Goal: Task Accomplishment & Management: Manage account settings

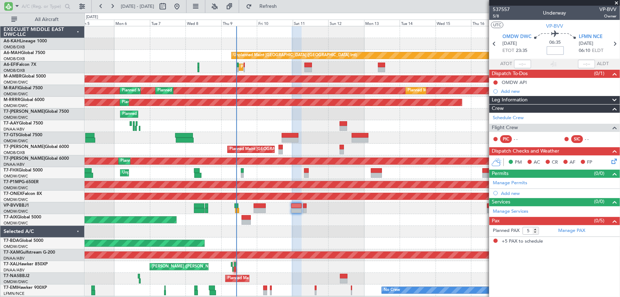
click at [555, 50] on input at bounding box center [555, 50] width 17 height 9
click at [517, 182] on mat-tooltip-component "PERMITS" at bounding box center [518, 174] width 29 height 19
click at [523, 182] on link "Manage Permits" at bounding box center [510, 182] width 34 height 7
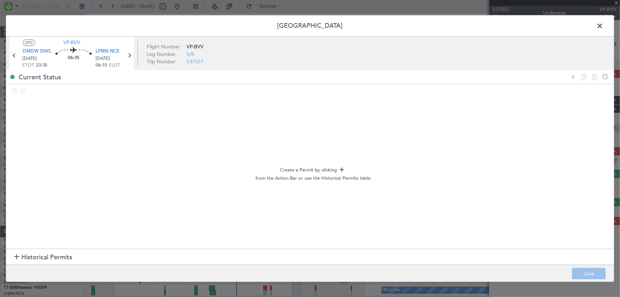
click at [58, 261] on span "Historical Permits" at bounding box center [46, 257] width 51 height 10
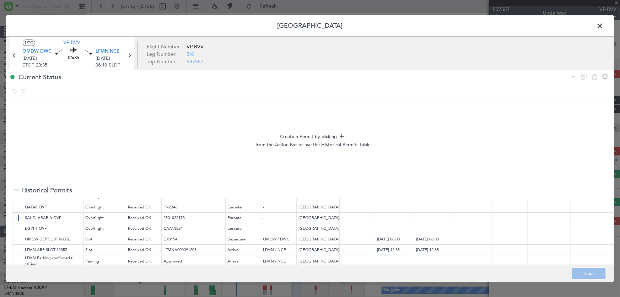
scroll to position [54, 0]
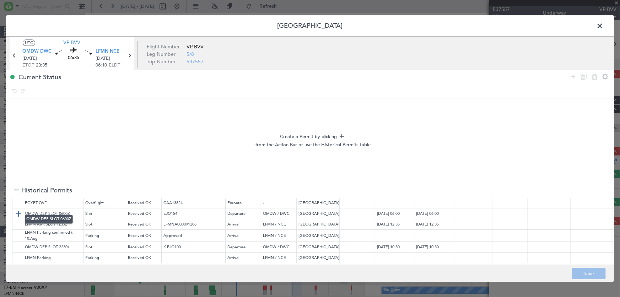
click at [18, 209] on img at bounding box center [18, 213] width 9 height 9
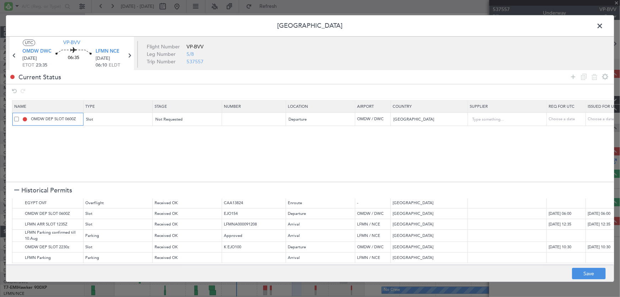
click at [74, 118] on input "OMDW DEP SLOT 0600Z" at bounding box center [55, 119] width 53 height 6
click at [77, 119] on input "OMDW DEP SLOT 0600Z" at bounding box center [55, 119] width 53 height 6
type input "OMDW DEP SLOT"
click at [93, 158] on section "Name Type Stage Number Location Airport Country Supplier Req For Utc Issued For…" at bounding box center [310, 140] width 608 height 83
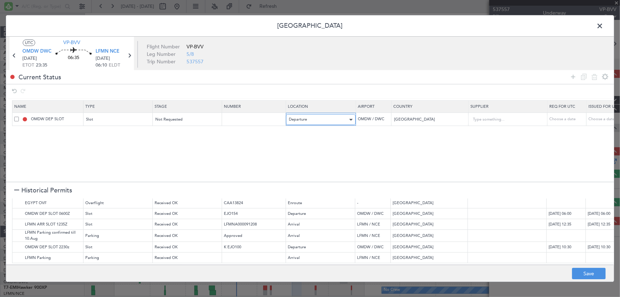
click at [316, 117] on div "Departure" at bounding box center [318, 119] width 59 height 11
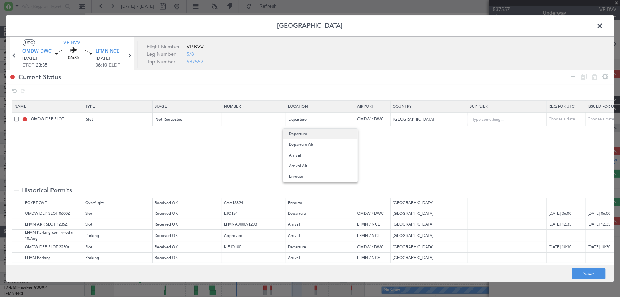
click at [309, 131] on span "Departure" at bounding box center [320, 134] width 63 height 11
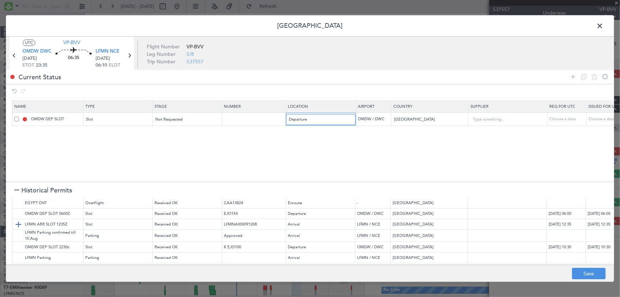
scroll to position [51, 0]
click at [577, 75] on icon at bounding box center [573, 76] width 9 height 9
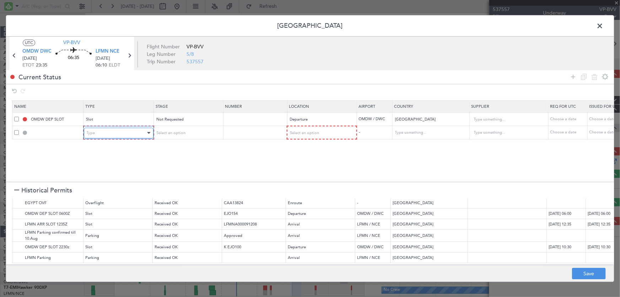
click at [119, 134] on div "Type" at bounding box center [116, 133] width 59 height 11
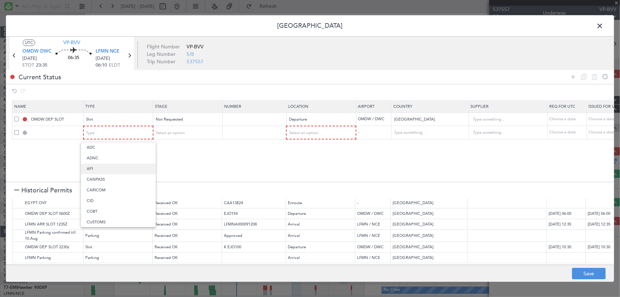
click at [110, 167] on span "API" at bounding box center [118, 168] width 63 height 11
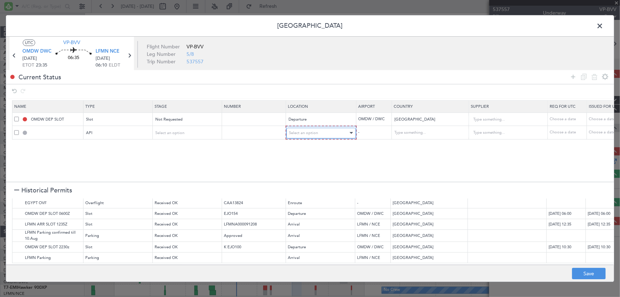
click at [295, 132] on span "Select an option" at bounding box center [303, 132] width 29 height 5
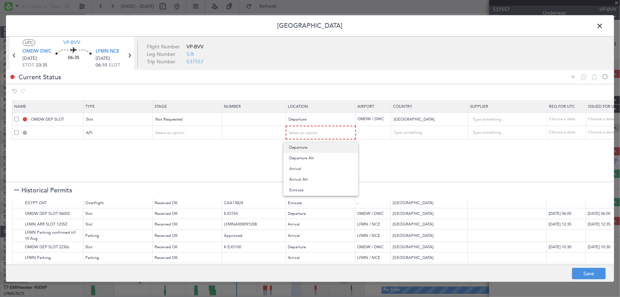
click at [299, 149] on span "Departure" at bounding box center [320, 147] width 63 height 11
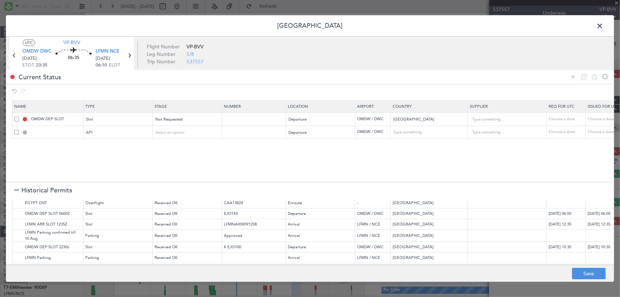
click at [327, 149] on section "Name Type Stage Number Location Airport Country Supplier Req For Utc Issued For…" at bounding box center [310, 140] width 608 height 83
click at [256, 152] on section "Name Type Stage Number Location Airport Country Supplier Req For Utc Issued For…" at bounding box center [310, 140] width 608 height 83
click at [99, 152] on section "Name Type Stage Number Location Airport Country Supplier Req For Utc Issued For…" at bounding box center [310, 140] width 608 height 83
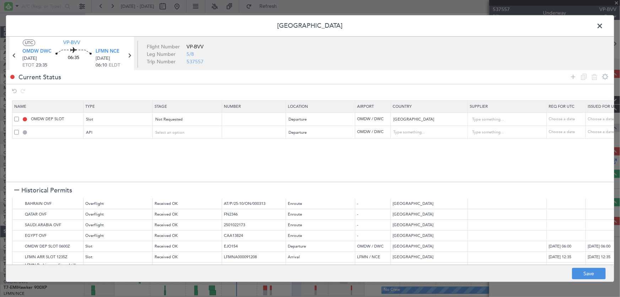
scroll to position [0, 0]
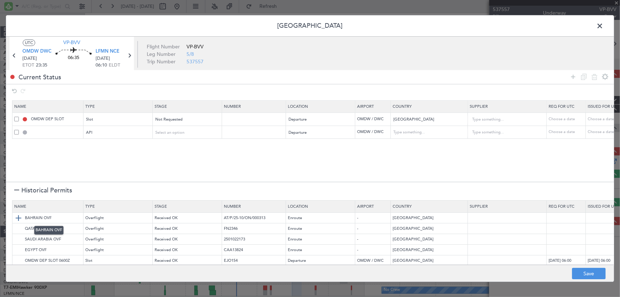
click at [17, 217] on img at bounding box center [18, 218] width 9 height 9
click at [17, 226] on img at bounding box center [18, 228] width 9 height 9
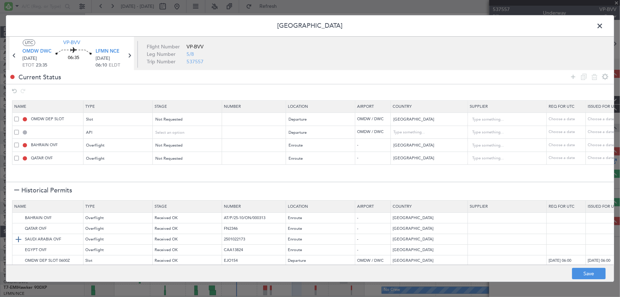
click at [18, 238] on img at bounding box center [18, 239] width 9 height 9
click at [17, 248] on img at bounding box center [18, 250] width 9 height 9
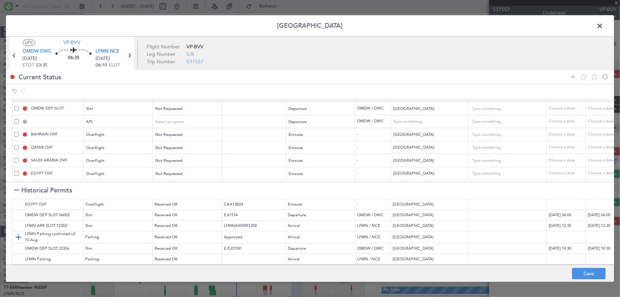
scroll to position [51, 0]
click at [19, 256] on img at bounding box center [18, 257] width 9 height 9
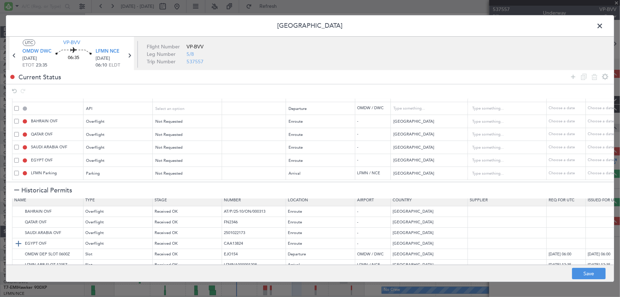
scroll to position [0, 0]
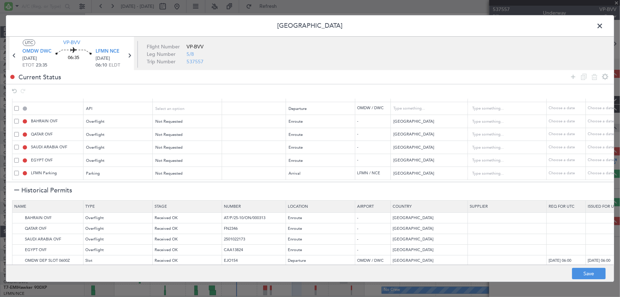
click at [59, 190] on span "Historical Permits" at bounding box center [46, 191] width 51 height 10
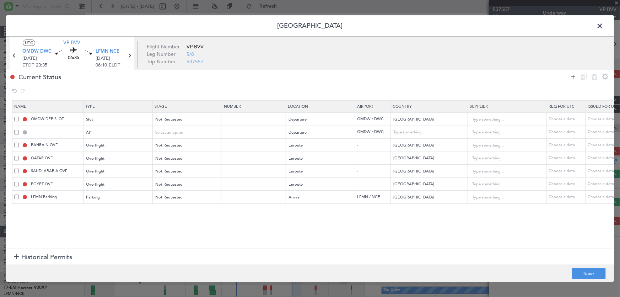
click at [576, 76] on icon at bounding box center [573, 76] width 9 height 9
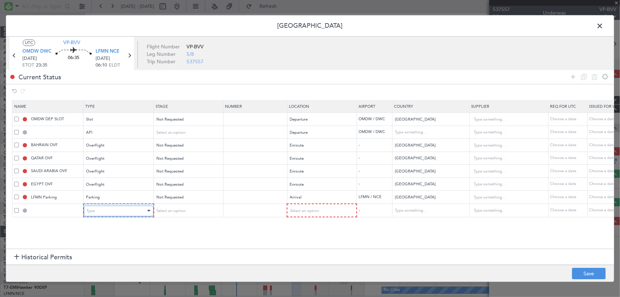
click at [104, 210] on div "Type" at bounding box center [116, 210] width 59 height 11
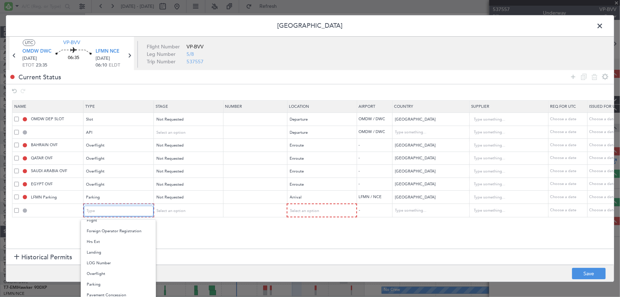
scroll to position [176, 0]
click at [108, 279] on span "PPR" at bounding box center [118, 284] width 63 height 11
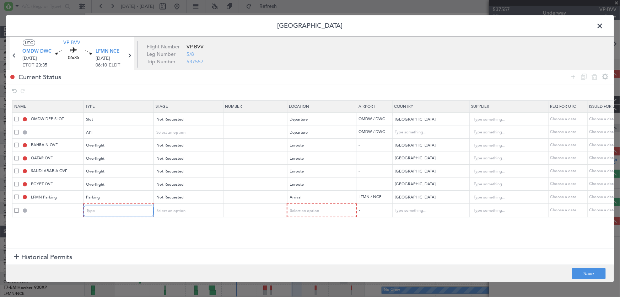
scroll to position [178, 0]
click at [301, 211] on span "Select an option" at bounding box center [303, 210] width 29 height 5
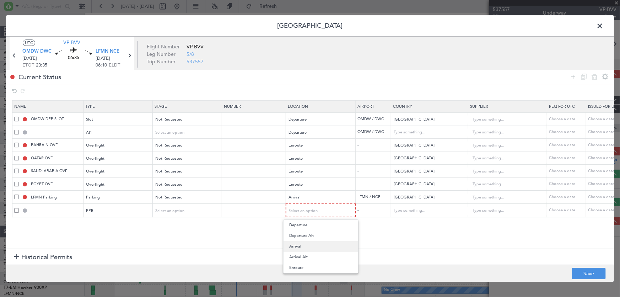
click at [299, 242] on span "Arrival" at bounding box center [320, 246] width 63 height 11
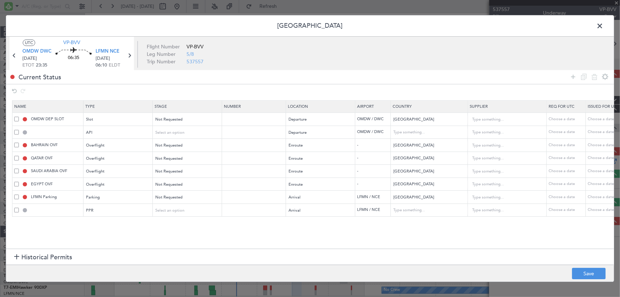
click at [294, 225] on section "Name Type Stage Number Location Airport Country Supplier Req For Utc Issued For…" at bounding box center [310, 174] width 608 height 150
click at [594, 270] on button "Save" at bounding box center [589, 273] width 34 height 11
type input "NNN"
type input "1"
type input "OMDW DEP API"
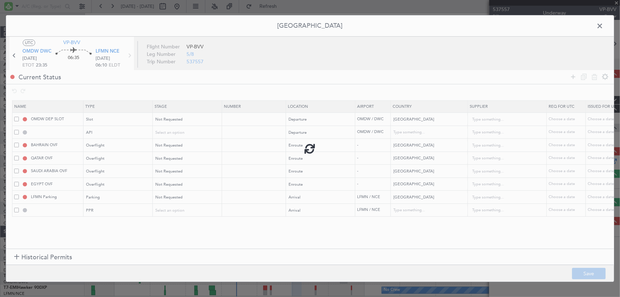
type input "[GEOGRAPHIC_DATA]"
type input "NNN"
type input "1"
type input "NNN"
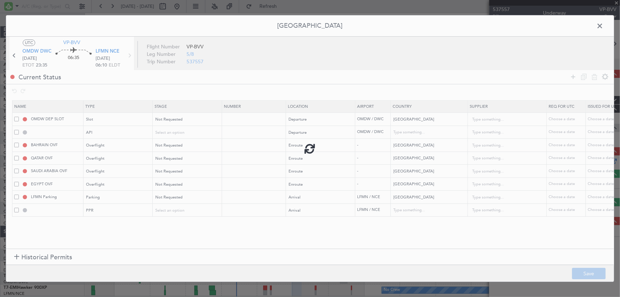
type input "2"
type input "NNN"
type input "LFMN PPR"
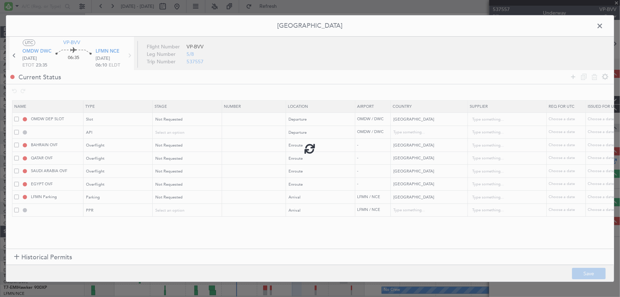
type input "[GEOGRAPHIC_DATA]"
type input "NNN"
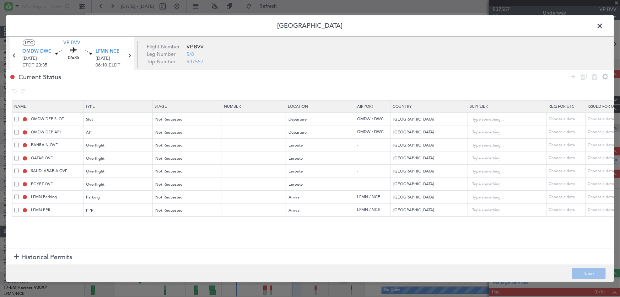
click at [603, 26] on span at bounding box center [603, 28] width 0 height 14
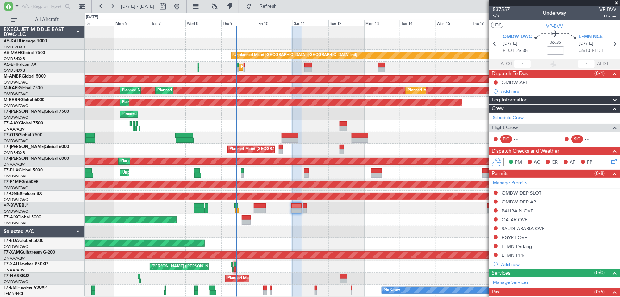
click at [616, 4] on span at bounding box center [616, 3] width 7 height 6
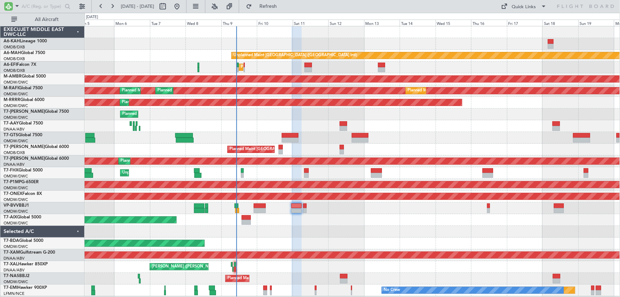
type input "0"
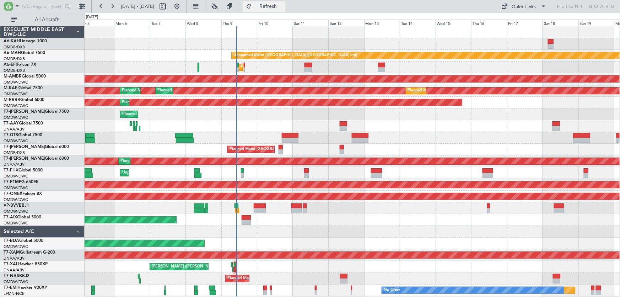
click at [276, 7] on span "Refresh" at bounding box center [268, 6] width 30 height 5
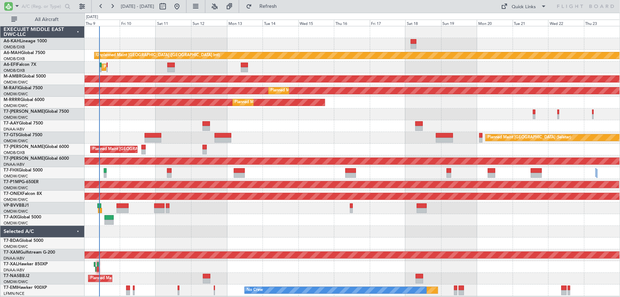
click at [295, 146] on div "Unplanned Maint [GEOGRAPHIC_DATA] ([GEOGRAPHIC_DATA] Intl) Planned Maint [GEOGR…" at bounding box center [353, 161] width 536 height 270
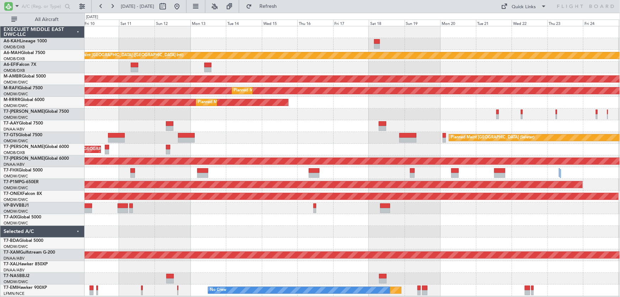
click at [201, 115] on div "Unplanned Maint [GEOGRAPHIC_DATA] ([GEOGRAPHIC_DATA] Intl) Planned Maint [GEOGR…" at bounding box center [353, 161] width 536 height 270
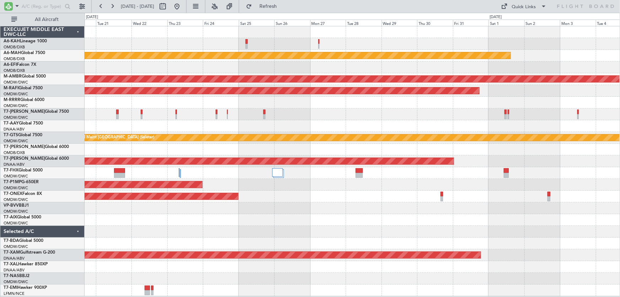
click at [338, 158] on div "Unplanned Maint [GEOGRAPHIC_DATA] ([GEOGRAPHIC_DATA] Intl) Planned Maint [GEOGR…" at bounding box center [353, 161] width 536 height 270
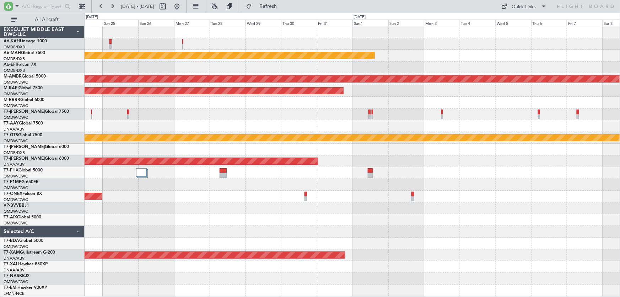
click at [308, 168] on div "Unplanned Maint [GEOGRAPHIC_DATA] ([GEOGRAPHIC_DATA] Intl) Planned Maint [GEOGR…" at bounding box center [353, 161] width 536 height 270
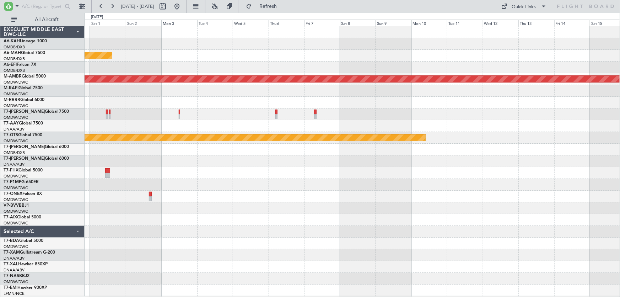
click at [323, 198] on div "Unplanned Maint [GEOGRAPHIC_DATA] ([GEOGRAPHIC_DATA] Intl) Planned Maint [GEOGR…" at bounding box center [353, 161] width 536 height 270
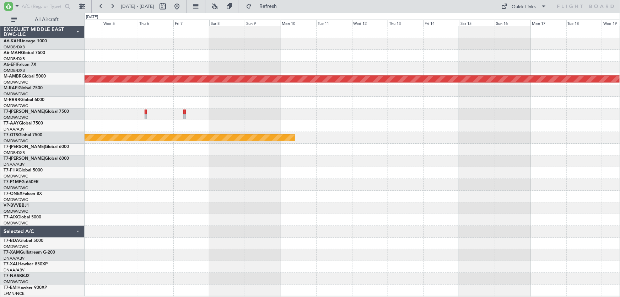
click at [317, 199] on div "Unplanned Maint [GEOGRAPHIC_DATA] ([GEOGRAPHIC_DATA] Intl) Planned Maint [GEOGR…" at bounding box center [353, 161] width 536 height 270
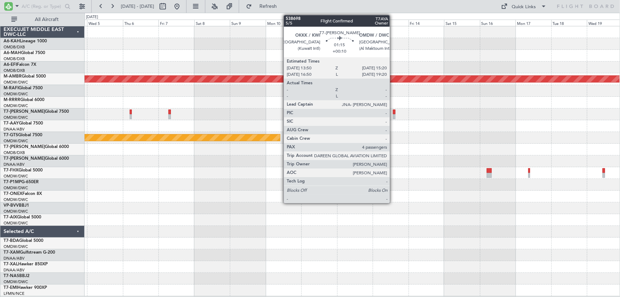
click at [393, 111] on div at bounding box center [394, 111] width 2 height 5
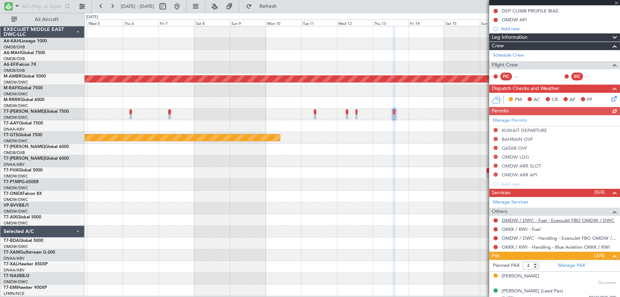
scroll to position [117, 0]
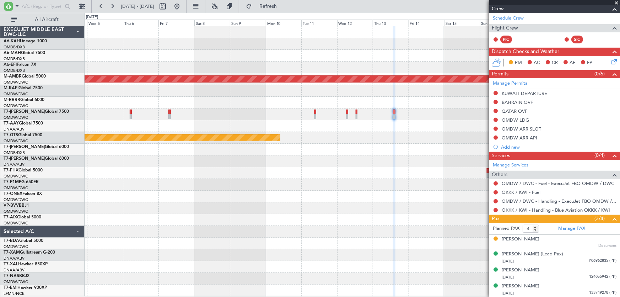
click at [618, 2] on span at bounding box center [616, 3] width 7 height 6
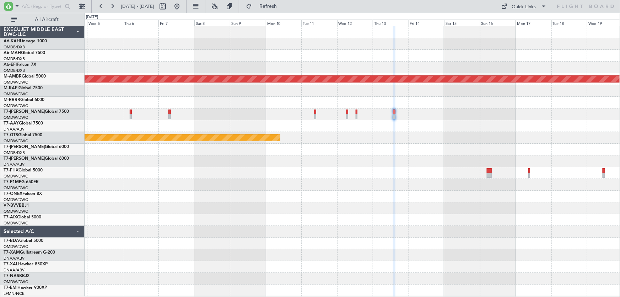
type input "0"
click at [496, 161] on div "Unplanned Maint [GEOGRAPHIC_DATA] ([GEOGRAPHIC_DATA] Intl) Planned Maint [GEOGR…" at bounding box center [353, 161] width 536 height 270
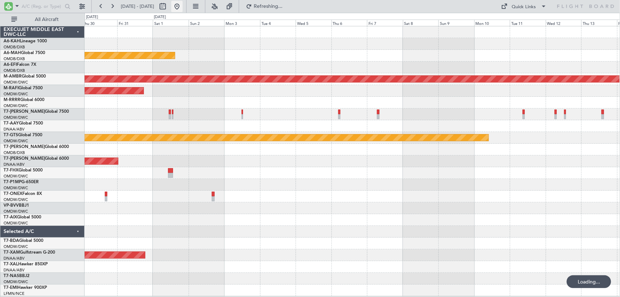
click at [183, 6] on button at bounding box center [176, 6] width 11 height 11
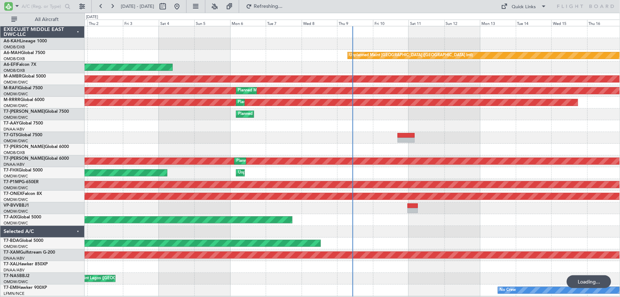
click at [333, 139] on div "Planned Maint [GEOGRAPHIC_DATA] (Al Bateen Executive) Unplanned Maint [GEOGRAPH…" at bounding box center [353, 161] width 536 height 270
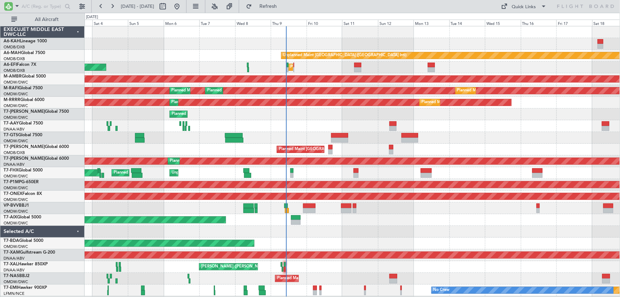
click at [222, 56] on div "Unplanned Maint [GEOGRAPHIC_DATA] ([GEOGRAPHIC_DATA] Intl) Planned Maint [GEOGR…" at bounding box center [353, 56] width 536 height 12
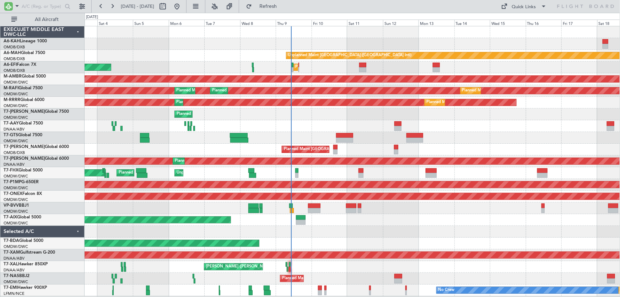
click at [320, 133] on div "Planned Maint Dubai (Al Maktoum Intl) Planned Maint [GEOGRAPHIC_DATA] (Seletar)" at bounding box center [353, 138] width 536 height 12
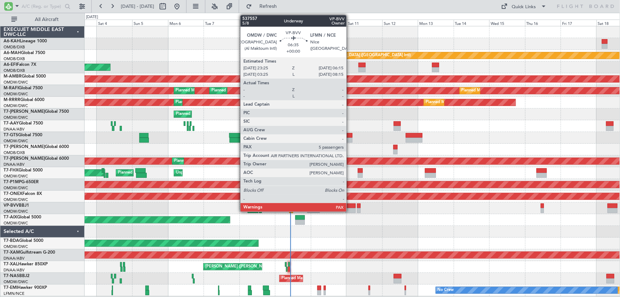
click at [350, 204] on div at bounding box center [350, 205] width 10 height 5
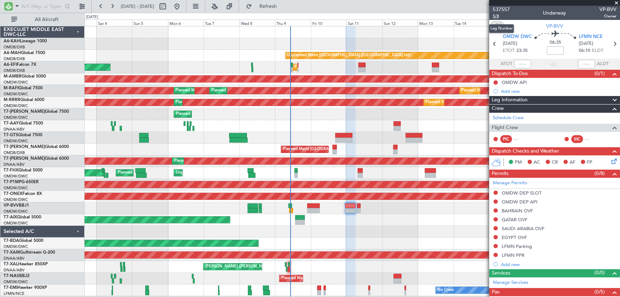
click at [496, 15] on span "5/8" at bounding box center [501, 16] width 17 height 6
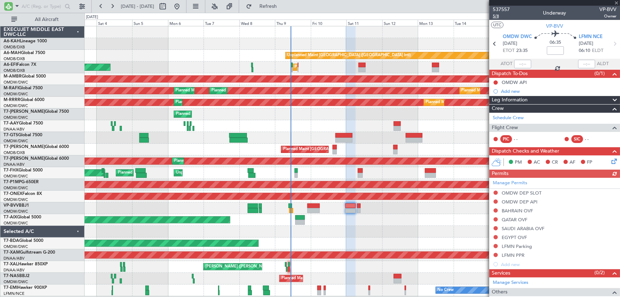
type input "0"
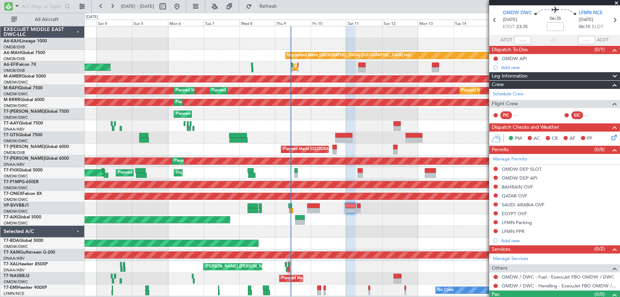
scroll to position [36, 0]
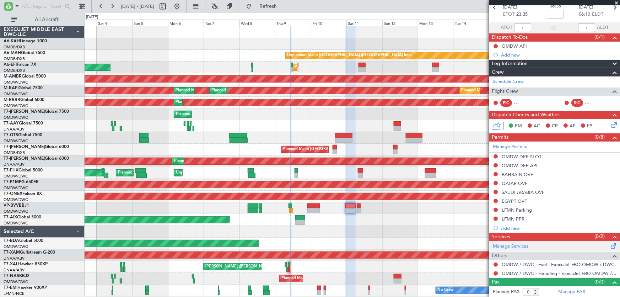
click at [526, 246] on link "Manage Services" at bounding box center [511, 246] width 36 height 7
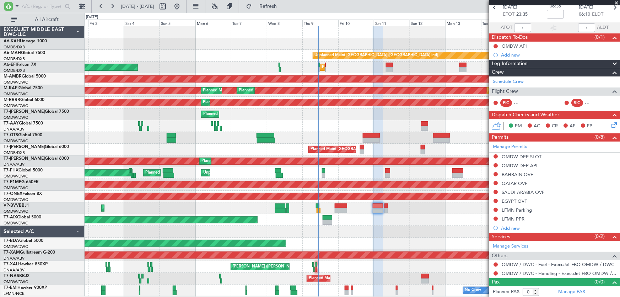
click at [290, 228] on div at bounding box center [353, 232] width 536 height 12
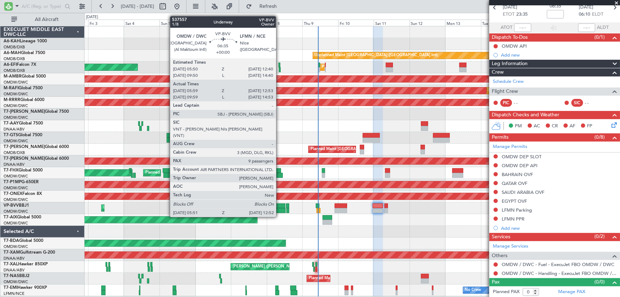
click at [279, 203] on div at bounding box center [280, 205] width 10 height 5
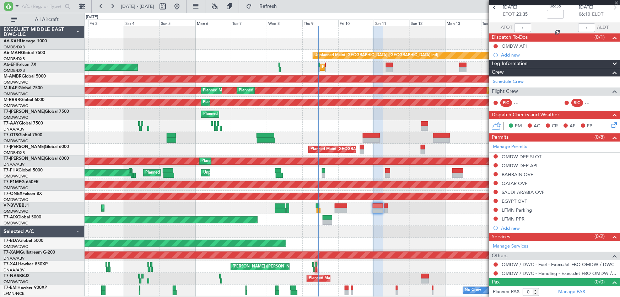
type input "06:09"
type input "12:48"
type input "9"
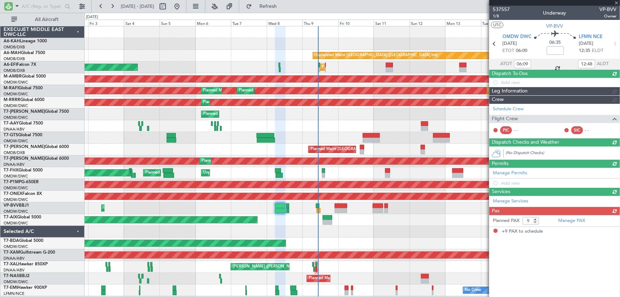
scroll to position [0, 0]
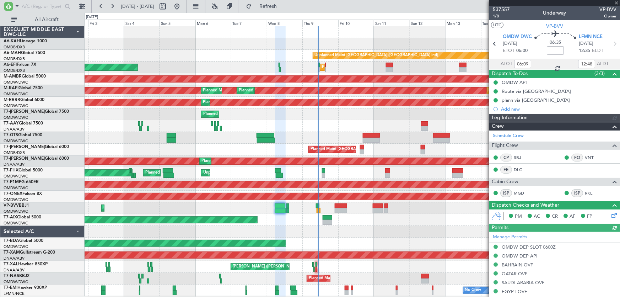
type input "Dherander Fithani (DHF)"
type input "7348"
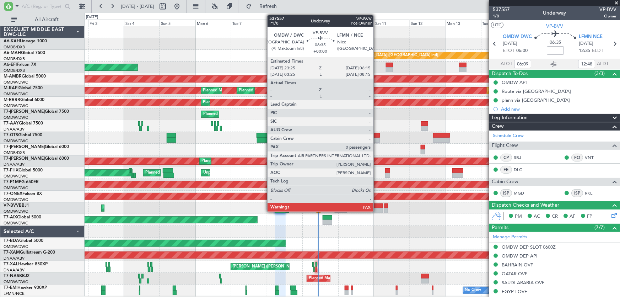
click at [377, 205] on div at bounding box center [378, 205] width 10 height 5
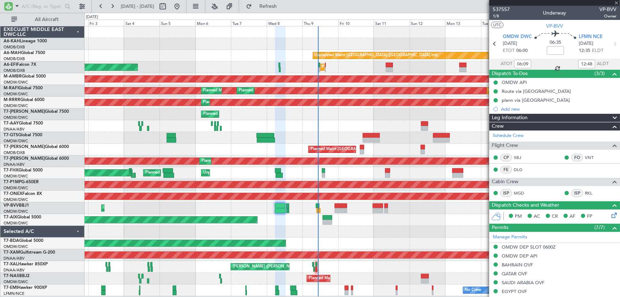
type input "0"
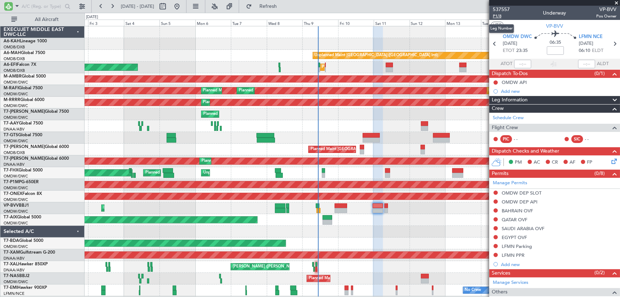
click at [500, 15] on span "P1/8" at bounding box center [501, 16] width 17 height 6
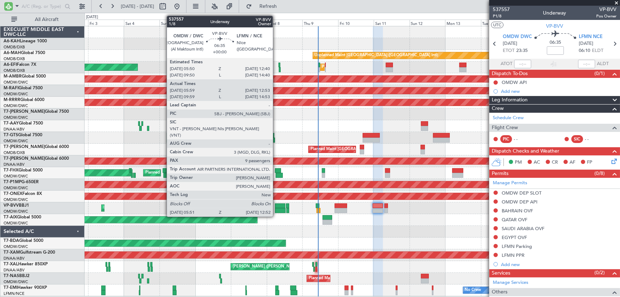
click at [276, 203] on div at bounding box center [280, 205] width 10 height 5
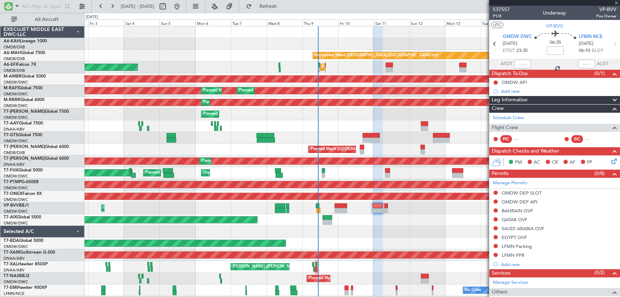
type input "06:09"
type input "12:48"
type input "9"
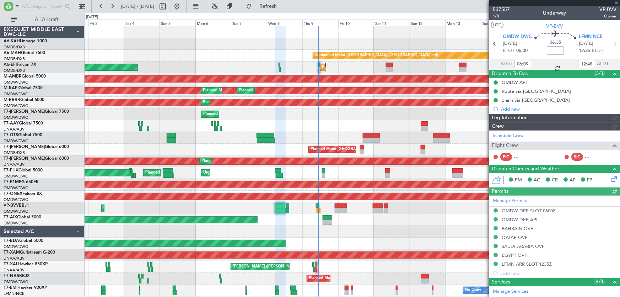
type input "Dherander Fithani (DHF)"
type input "7348"
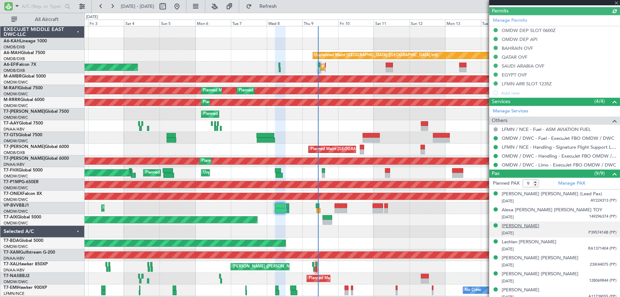
scroll to position [187, 0]
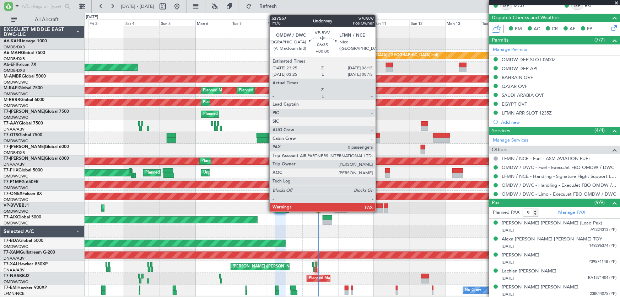
click at [379, 204] on div at bounding box center [378, 205] width 10 height 5
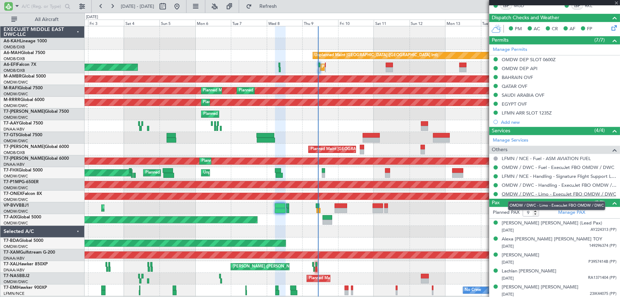
type input "0"
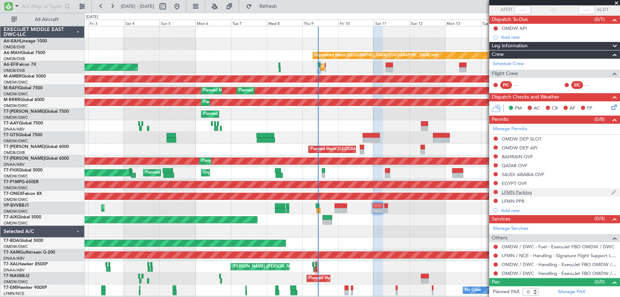
scroll to position [0, 0]
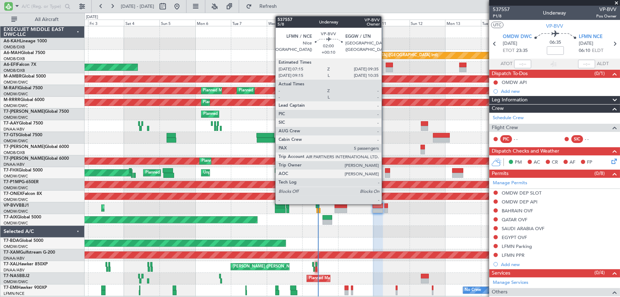
click at [385, 203] on div at bounding box center [386, 205] width 4 height 5
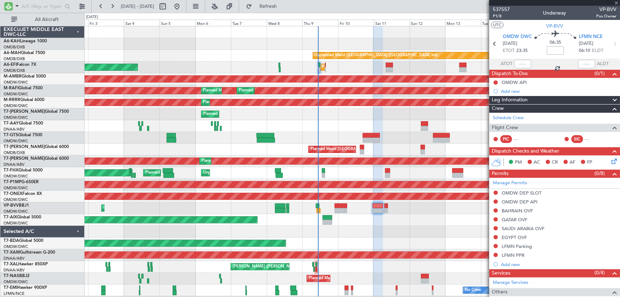
type input "+00:10"
type input "5"
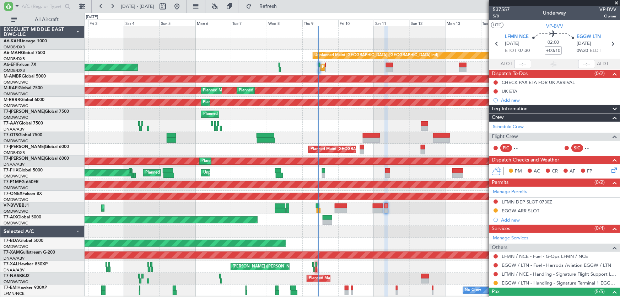
click at [494, 16] on span "5/8" at bounding box center [501, 16] width 17 height 6
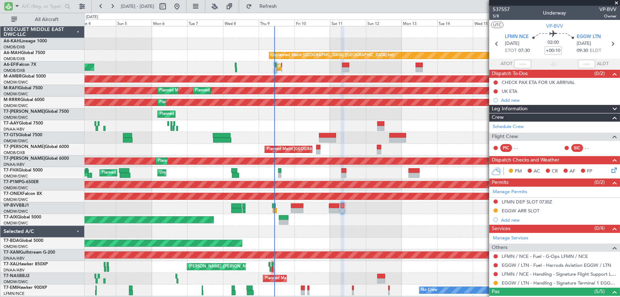
click at [380, 222] on div "Planned Maint Dubai (Al Maktoum Intl)" at bounding box center [353, 220] width 536 height 12
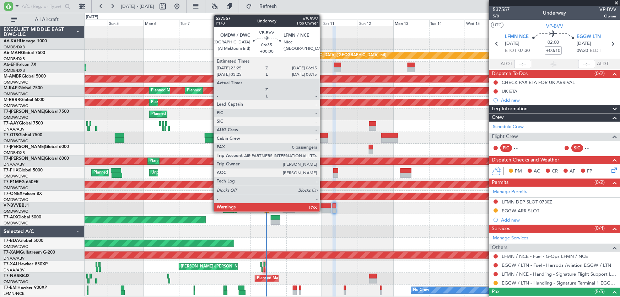
click at [323, 205] on div at bounding box center [326, 205] width 10 height 5
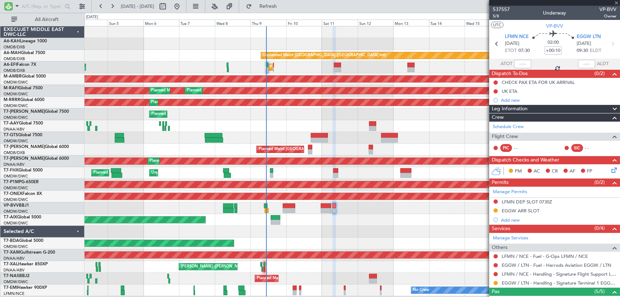
type input "0"
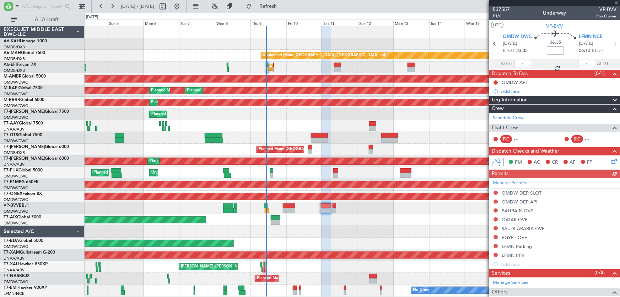
click at [501, 14] on span "P1/8" at bounding box center [501, 16] width 17 height 6
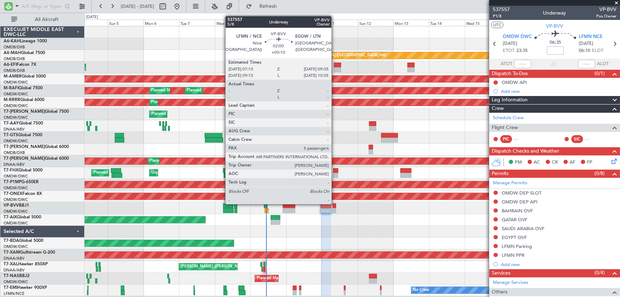
click at [335, 203] on div at bounding box center [335, 205] width 4 height 5
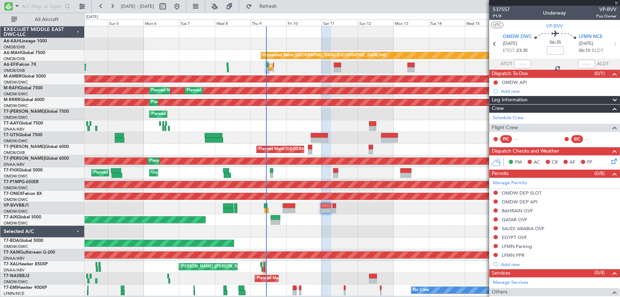
type input "+00:10"
type input "5"
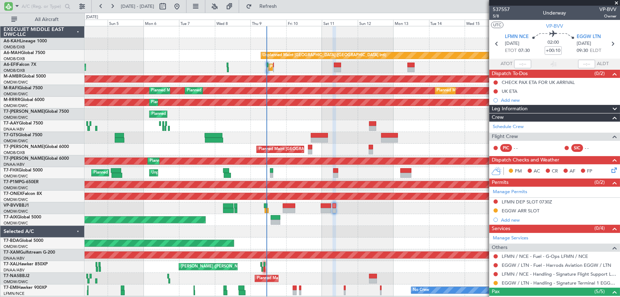
drag, startPoint x: 511, startPoint y: 10, endPoint x: 490, endPoint y: 10, distance: 21.0
click at [490, 10] on div "537557 5/8 Underway VP-BVV Owner" at bounding box center [554, 13] width 131 height 14
click at [496, 10] on span "537557" at bounding box center [501, 9] width 17 height 7
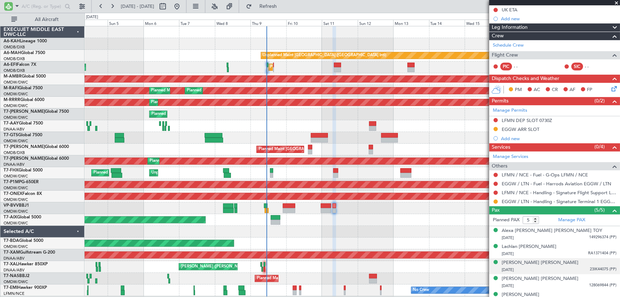
scroll to position [90, 0]
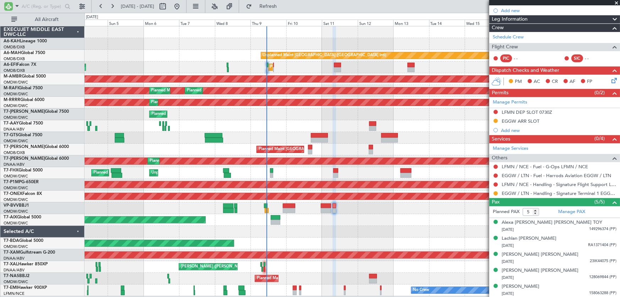
click at [376, 235] on div at bounding box center [353, 232] width 536 height 12
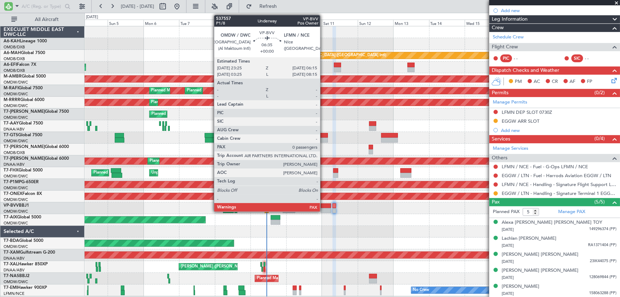
click at [324, 206] on div at bounding box center [326, 205] width 10 height 5
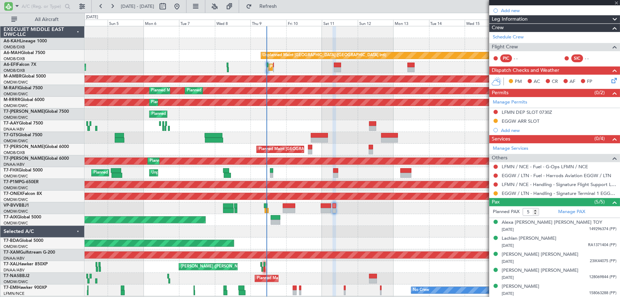
click at [327, 204] on div at bounding box center [326, 205] width 10 height 5
type input "0"
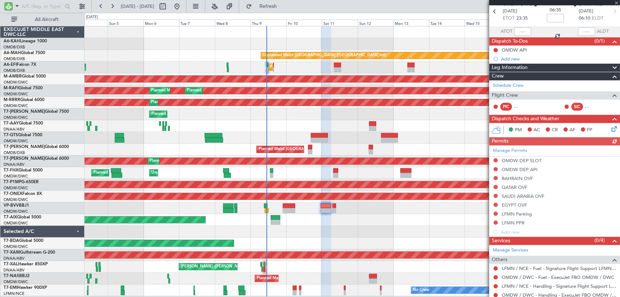
scroll to position [54, 0]
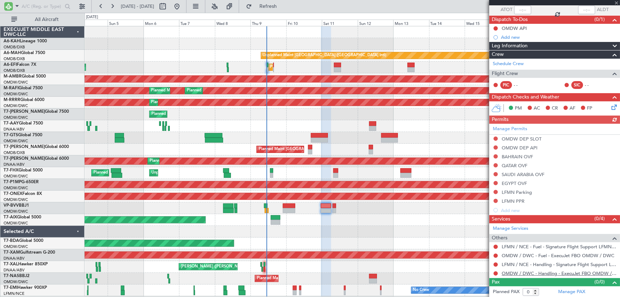
click at [529, 273] on link "OMDW / DWC - Handling - ExecuJet FBO OMDW / DWC" at bounding box center [559, 273] width 115 height 6
click at [615, 0] on span at bounding box center [616, 3] width 7 height 6
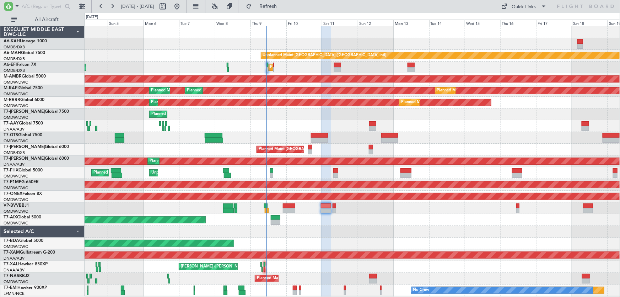
scroll to position [0, 0]
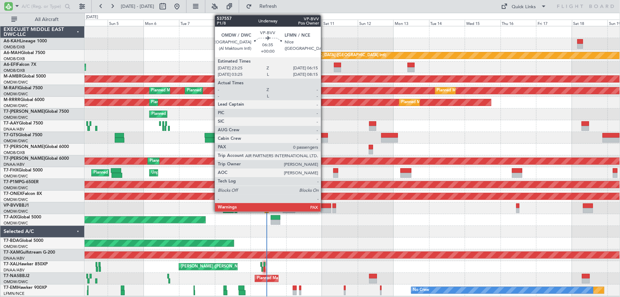
click at [324, 203] on div at bounding box center [326, 205] width 10 height 5
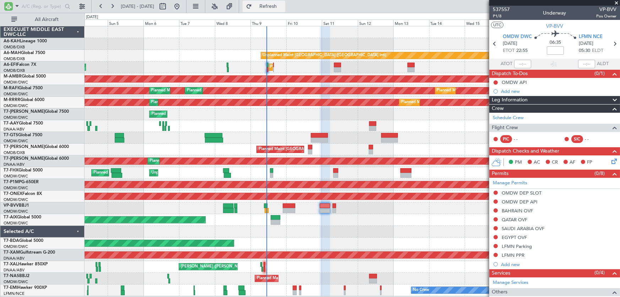
click at [277, 9] on button "Refresh" at bounding box center [264, 6] width 43 height 11
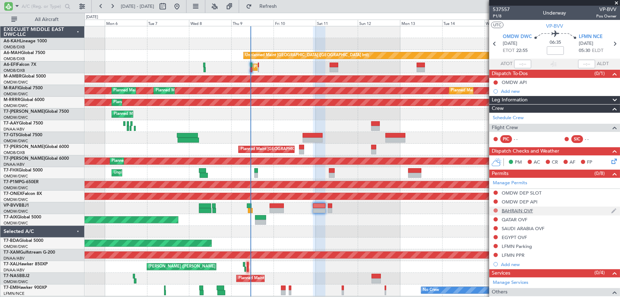
click at [496, 210] on button at bounding box center [496, 210] width 4 height 4
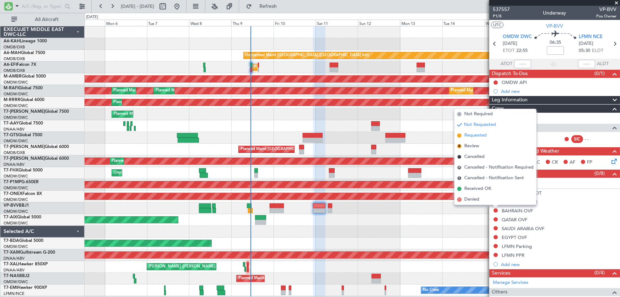
click at [472, 139] on li "Requested" at bounding box center [495, 135] width 82 height 11
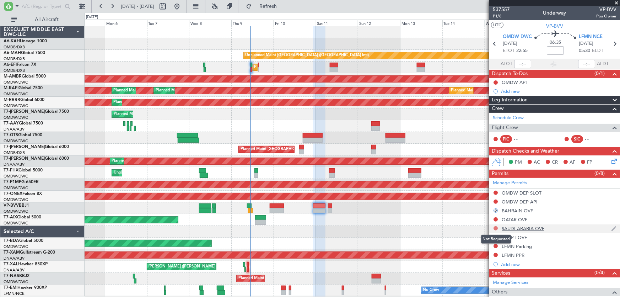
click at [497, 228] on button at bounding box center [496, 228] width 4 height 4
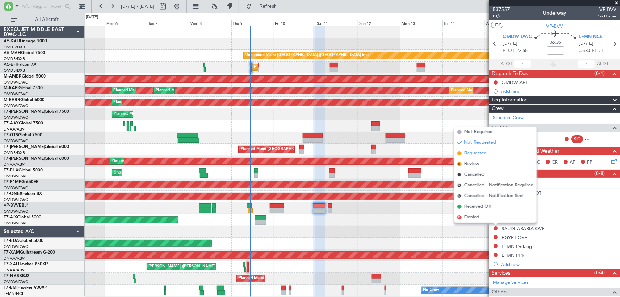
click at [472, 156] on span "Requested" at bounding box center [475, 153] width 22 height 7
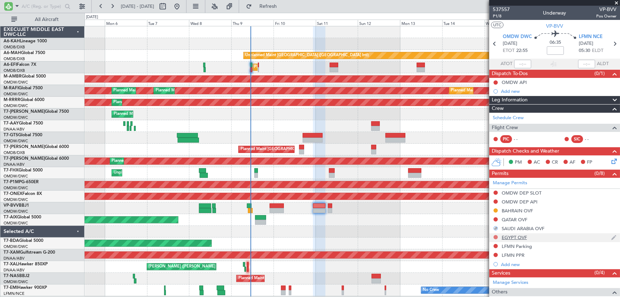
click at [497, 237] on button at bounding box center [496, 237] width 4 height 4
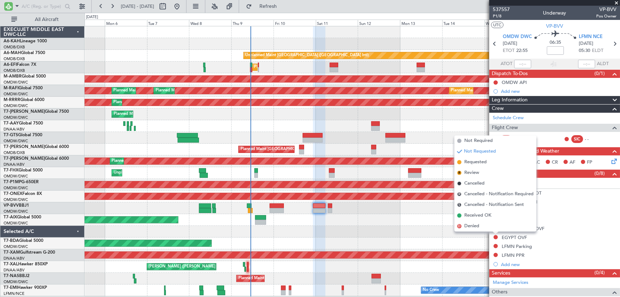
click at [423, 238] on div "Planned Maint Dubai (Al Maktoum Intl)" at bounding box center [353, 243] width 536 height 12
click at [334, 259] on div "Planned Maint Cologne-[GEOGRAPHIC_DATA]" at bounding box center [353, 255] width 536 height 12
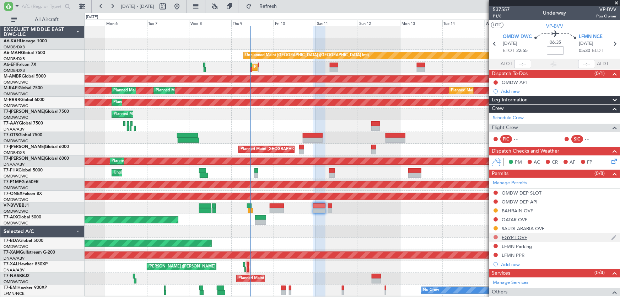
click at [495, 235] on button at bounding box center [496, 237] width 4 height 4
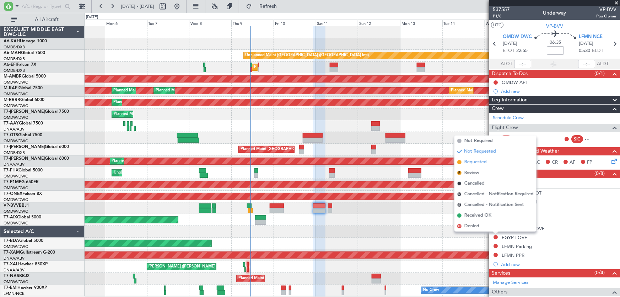
click at [468, 165] on span "Requested" at bounding box center [475, 161] width 22 height 7
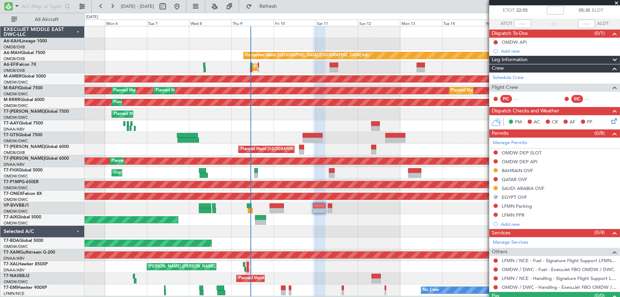
scroll to position [54, 0]
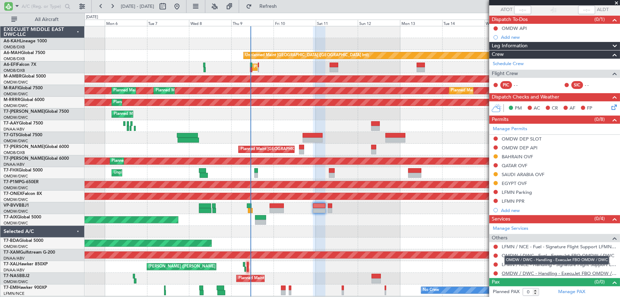
click at [568, 274] on link "OMDW / DWC - Handling - ExecuJet FBO OMDW / DWC" at bounding box center [559, 273] width 115 height 6
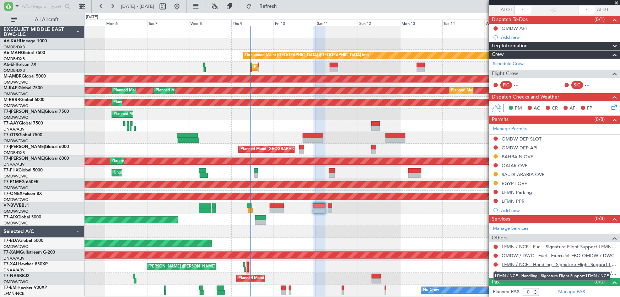
click at [547, 264] on link "LFMN / NCE - Handling - Signature Flight Support LFMN / NCE" at bounding box center [559, 264] width 115 height 6
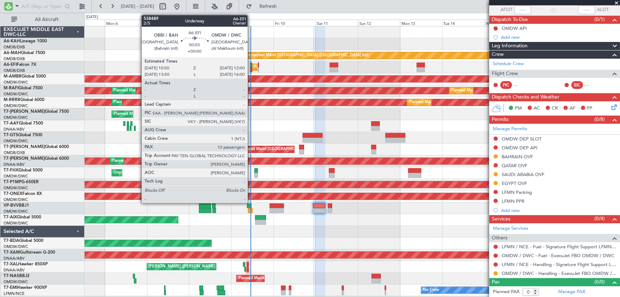
click at [251, 64] on div at bounding box center [251, 65] width 2 height 5
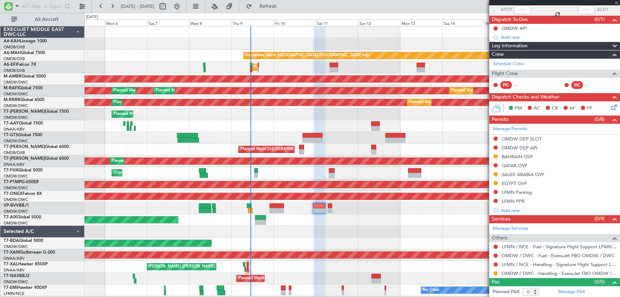
type input "10"
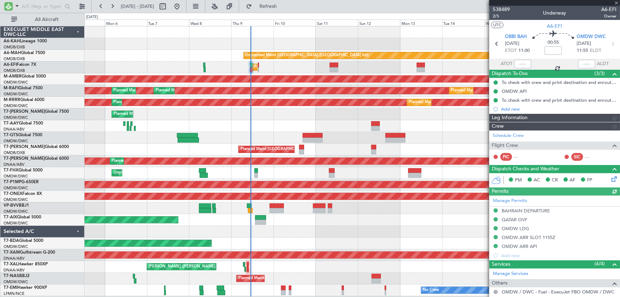
type input "[PERSON_NAME] (ANI)"
type input "7485"
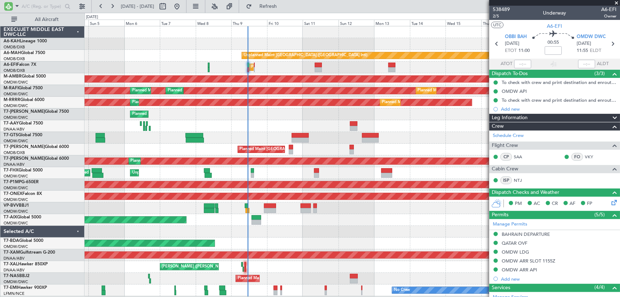
click at [614, 1] on span at bounding box center [616, 3] width 7 height 6
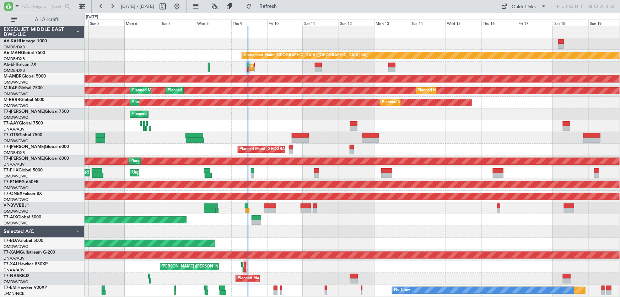
type input "0"
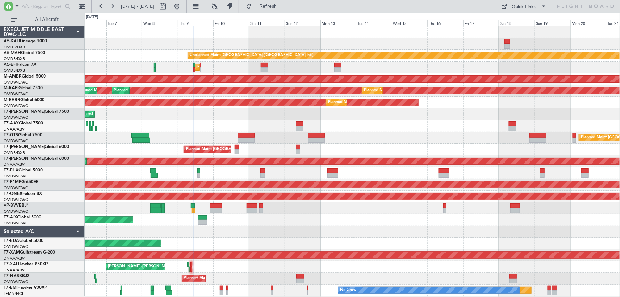
click at [241, 232] on div at bounding box center [353, 232] width 536 height 12
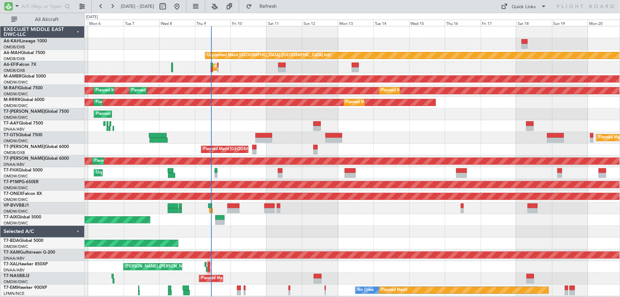
click at [229, 125] on div "Unplanned Maint [GEOGRAPHIC_DATA] ([GEOGRAPHIC_DATA] Intl) Planned Maint [GEOGR…" at bounding box center [353, 161] width 536 height 270
click at [250, 236] on div at bounding box center [353, 232] width 536 height 12
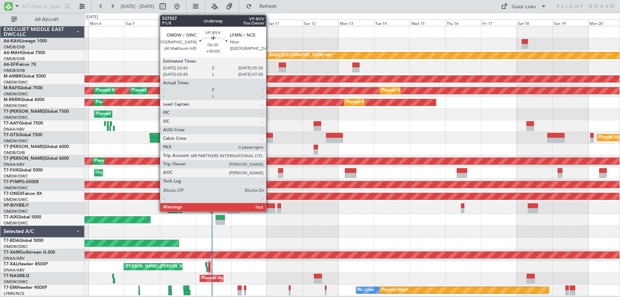
click at [269, 204] on div at bounding box center [270, 205] width 10 height 5
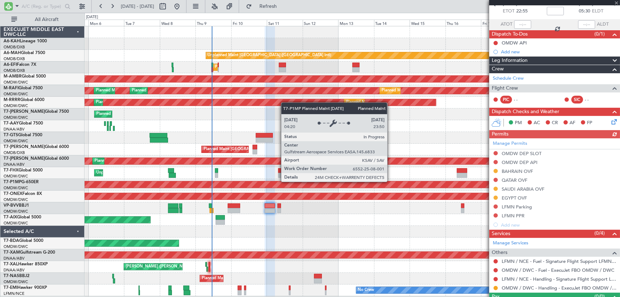
scroll to position [54, 0]
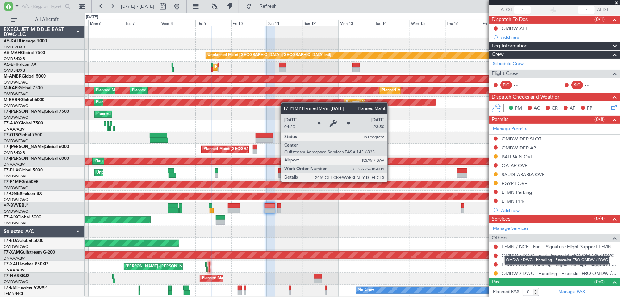
click at [531, 265] on mat-tooltip-component "OMDW / DWC - Handling - ExecuJet FBO OMDW / DWC" at bounding box center [557, 260] width 115 height 19
click at [515, 262] on div "OMDW / DWC - Handling - ExecuJet FBO OMDW / DWC" at bounding box center [557, 259] width 105 height 9
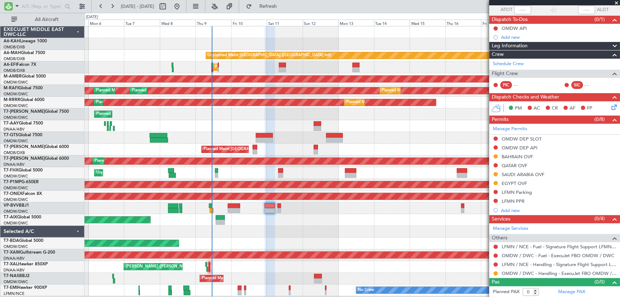
click at [512, 261] on mat-tooltip-component "OMDW / DWC - Fuel - ExecuJet FBO OMDW / DWC" at bounding box center [557, 267] width 106 height 19
click at [514, 264] on link "LFMN / NCE - Handling - Signature Flight Support LFMN / NCE" at bounding box center [559, 264] width 115 height 6
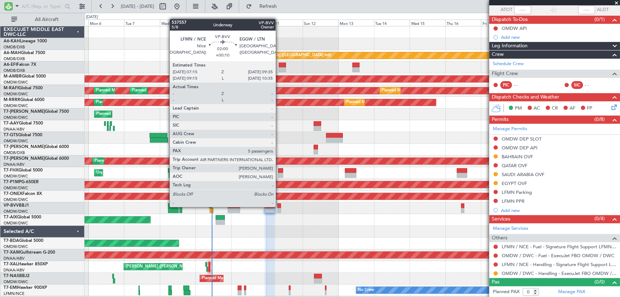
click at [279, 206] on div at bounding box center [280, 205] width 4 height 5
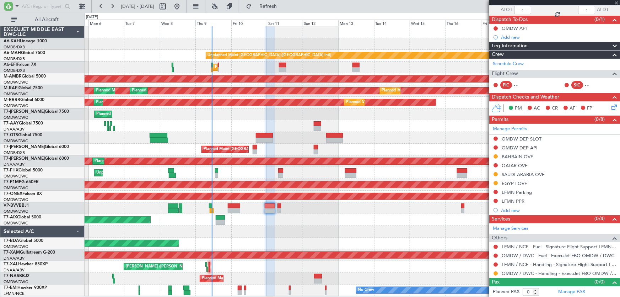
type input "+00:10"
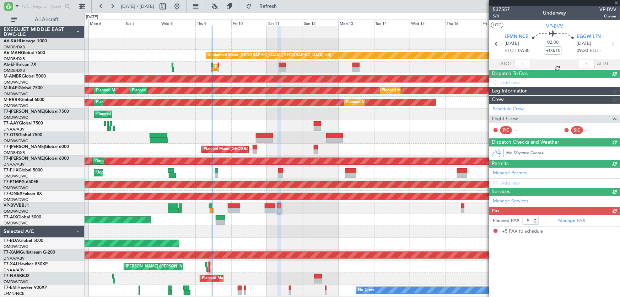
scroll to position [0, 0]
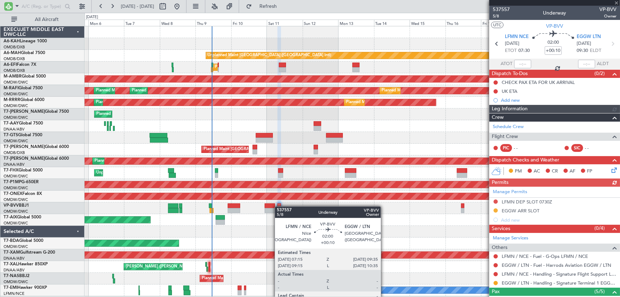
click at [278, 206] on div at bounding box center [280, 205] width 4 height 5
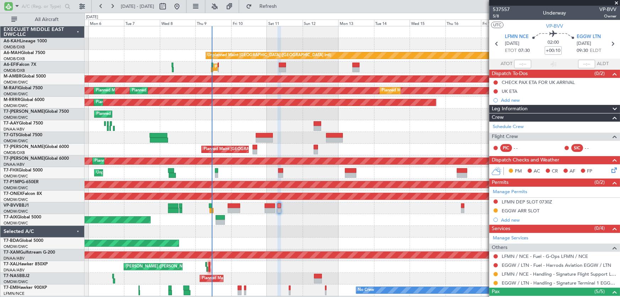
click at [615, 2] on span at bounding box center [616, 3] width 7 height 6
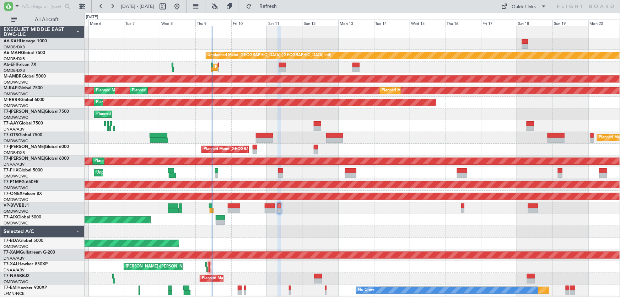
type input "0"
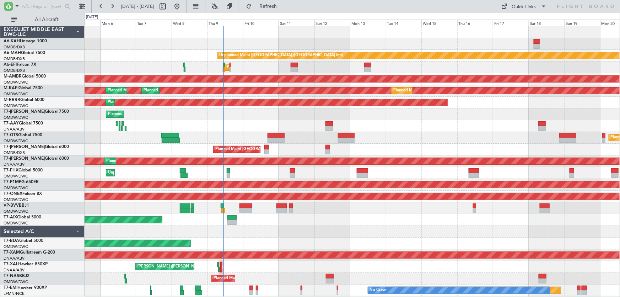
click at [469, 106] on div "Planned Maint Dubai (Al Maktoum Intl) Planned Maint [GEOGRAPHIC_DATA] (Al Makto…" at bounding box center [353, 103] width 536 height 12
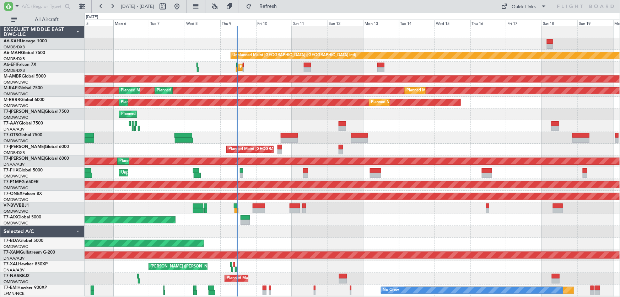
click at [264, 267] on div "[PERSON_NAME] ([PERSON_NAME] Intl)" at bounding box center [353, 267] width 536 height 12
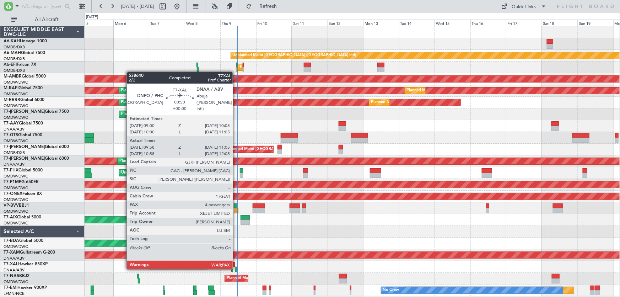
click at [236, 268] on div at bounding box center [236, 269] width 2 height 5
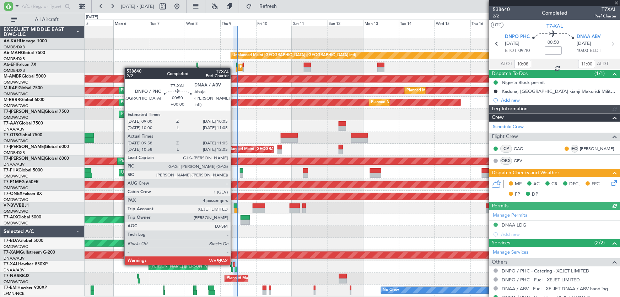
type input "Dherander Fithani (DHF)"
type input "7505"
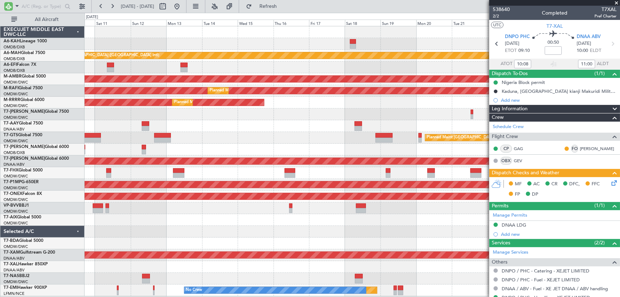
click at [113, 264] on div "[PERSON_NAME] ([PERSON_NAME] Intl)" at bounding box center [353, 267] width 536 height 12
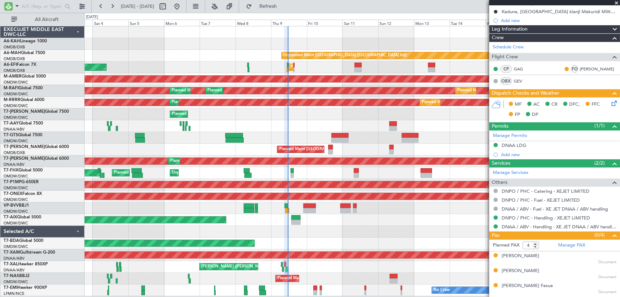
scroll to position [92, 0]
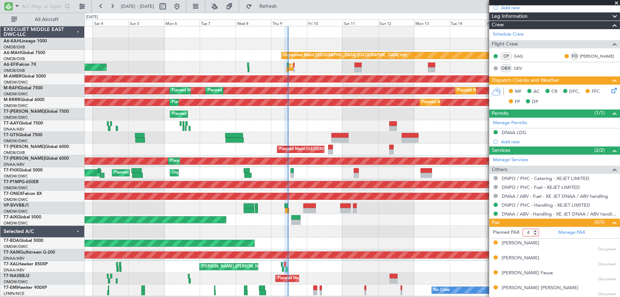
click at [531, 232] on input "4" at bounding box center [531, 232] width 16 height 8
click at [531, 231] on input "4" at bounding box center [531, 232] width 16 height 8
type input "8"
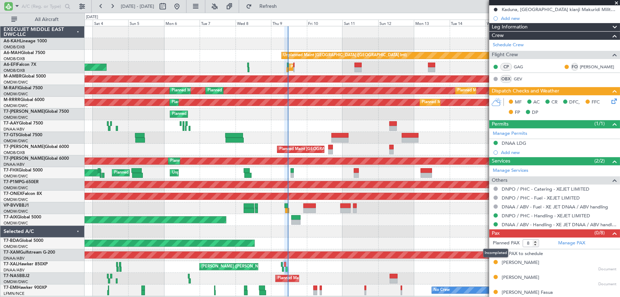
scroll to position [102, 0]
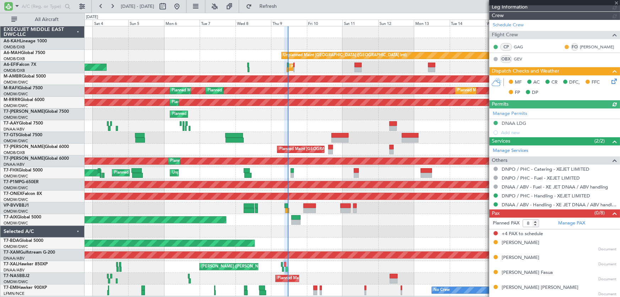
type input "Dherander Fithani (DHF)"
type input "7505"
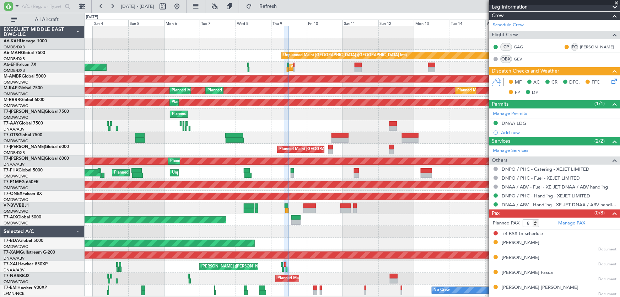
click at [559, 216] on div "Pax (0/8)" at bounding box center [554, 213] width 131 height 8
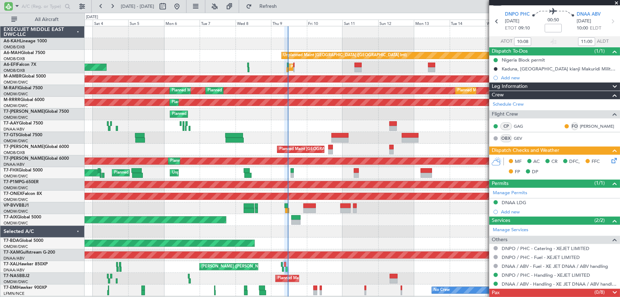
scroll to position [21, 0]
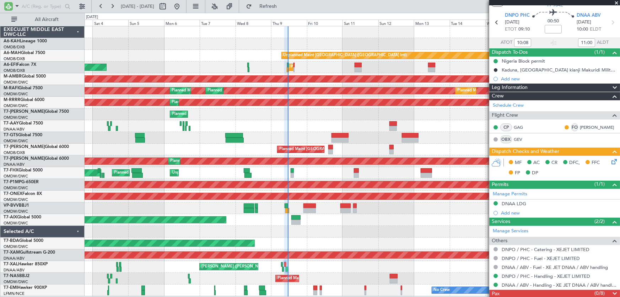
click at [610, 291] on span at bounding box center [614, 293] width 9 height 9
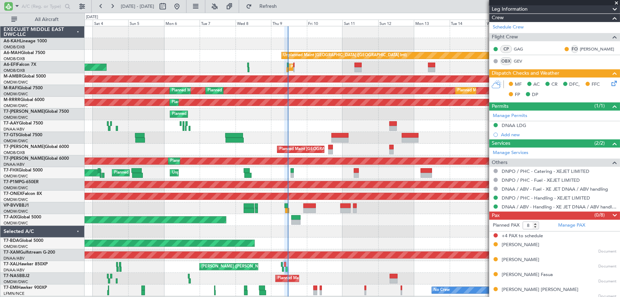
scroll to position [102, 0]
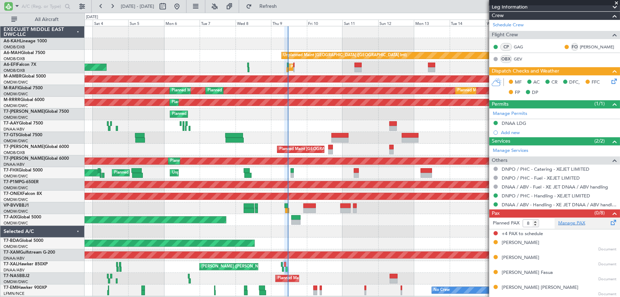
click at [565, 222] on link "Manage PAX" at bounding box center [571, 223] width 27 height 7
type input "Dherander Fithani (DHF)"
type input "7505"
type input "Dherander Fithani (DHF)"
type input "7505"
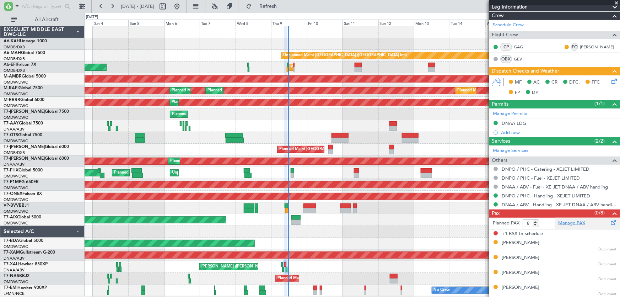
type input "Dherander Fithani (DHF)"
type input "7505"
type input "Dherander Fithani (DHF)"
type input "7505"
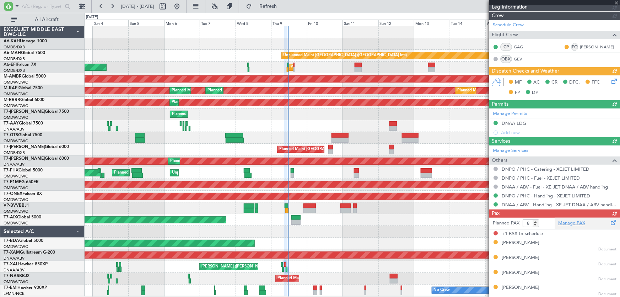
type input "7"
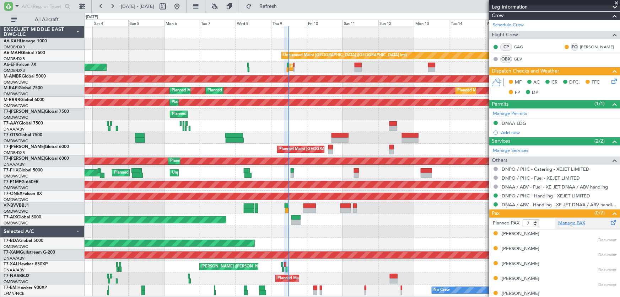
type input "Dherander Fithani (DHF)"
type input "7505"
